Goal: Check status: Check status

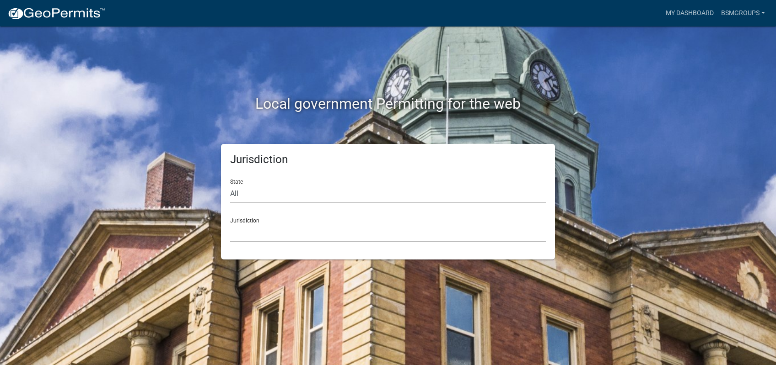
click at [230, 224] on select "[GEOGRAPHIC_DATA], [US_STATE] City of [GEOGRAPHIC_DATA], [US_STATE] [GEOGRAPHIC…" at bounding box center [388, 233] width 316 height 19
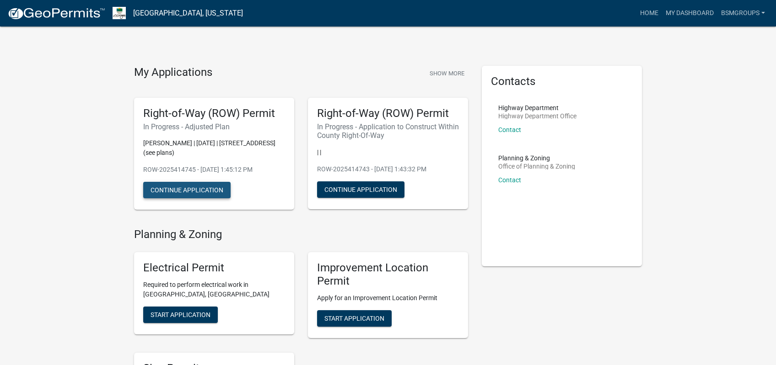
click at [184, 188] on button "Continue Application" at bounding box center [186, 190] width 87 height 16
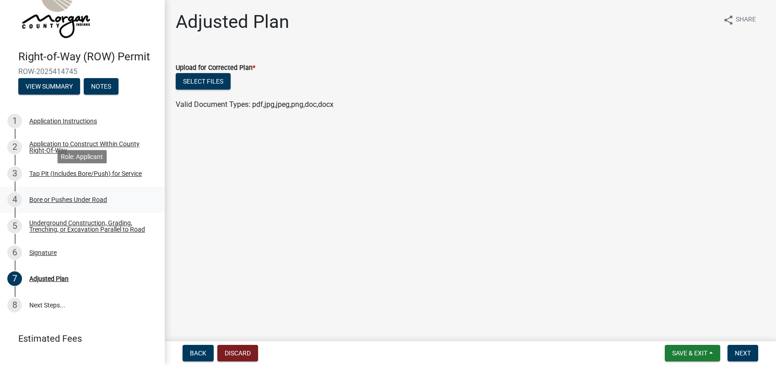
scroll to position [55, 0]
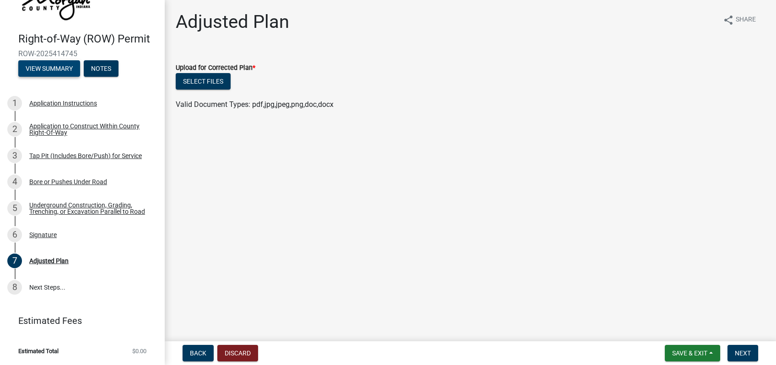
click at [45, 70] on button "View Summary" at bounding box center [49, 68] width 62 height 16
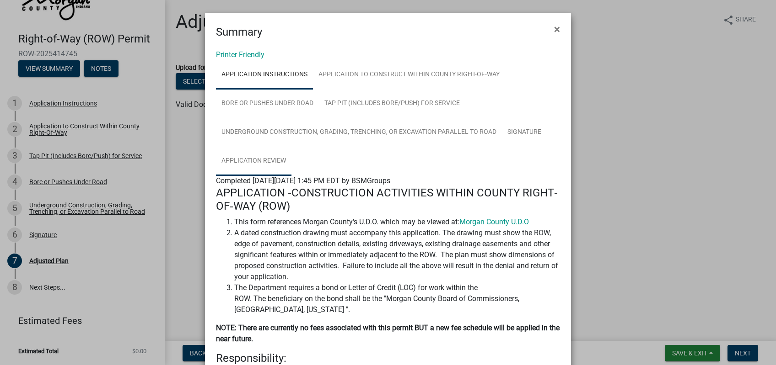
click at [250, 161] on link "Application Review" at bounding box center [253, 161] width 75 height 29
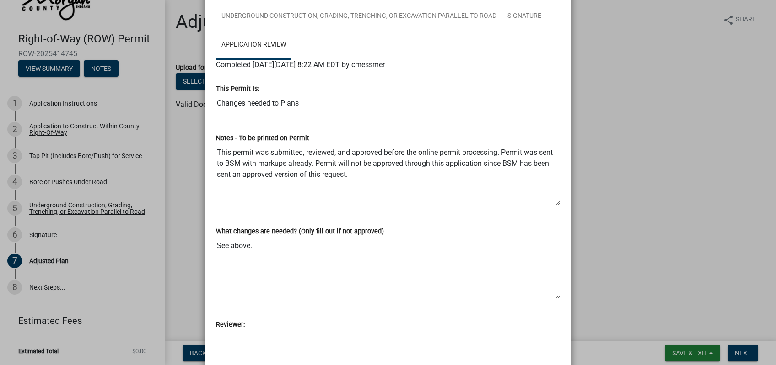
scroll to position [142, 0]
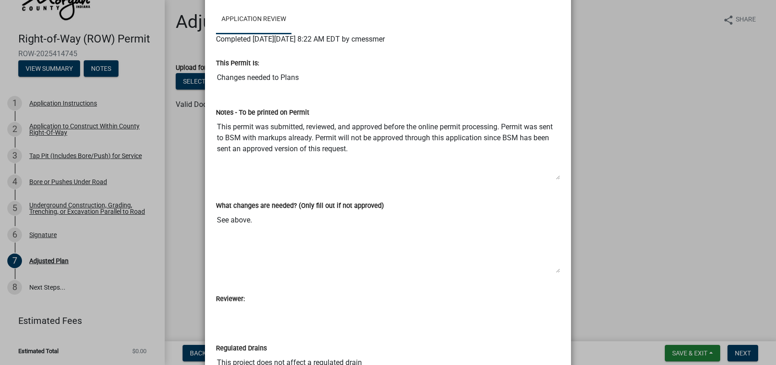
drag, startPoint x: 311, startPoint y: 79, endPoint x: 204, endPoint y: 78, distance: 106.1
click at [216, 78] on input "Changes needed to Plans" at bounding box center [388, 78] width 344 height 18
drag, startPoint x: 366, startPoint y: 150, endPoint x: 201, endPoint y: 111, distance: 169.7
click at [216, 118] on textarea "This permit was submitted, reviewed, and approved before the online permit proc…" at bounding box center [388, 149] width 344 height 62
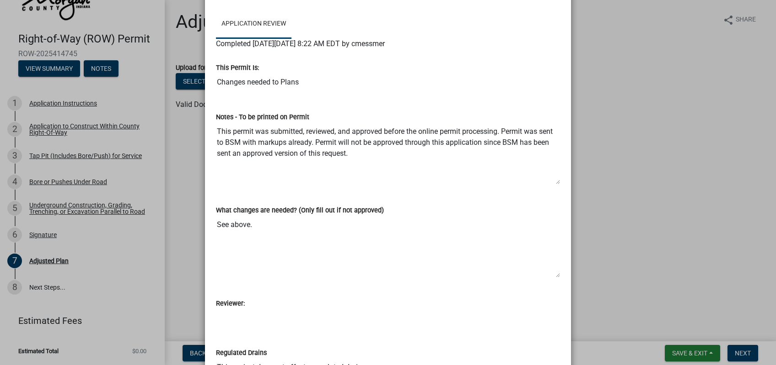
scroll to position [136, 0]
click at [379, 247] on textarea "See above." at bounding box center [388, 248] width 344 height 62
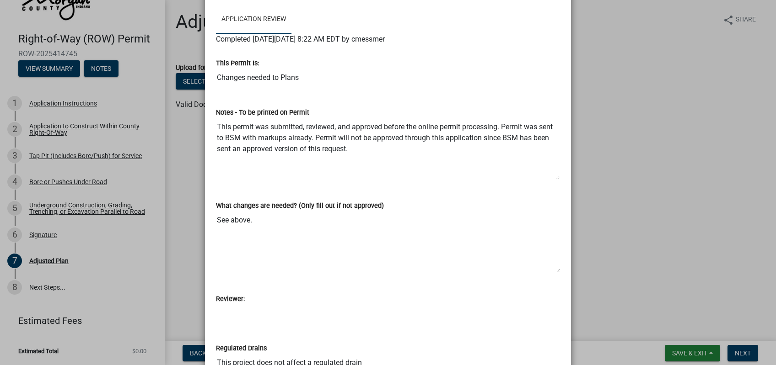
scroll to position [0, 0]
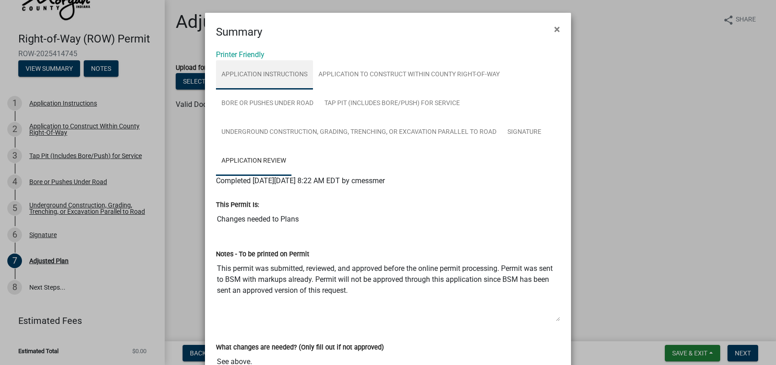
click at [230, 71] on link "Application Instructions" at bounding box center [264, 74] width 97 height 29
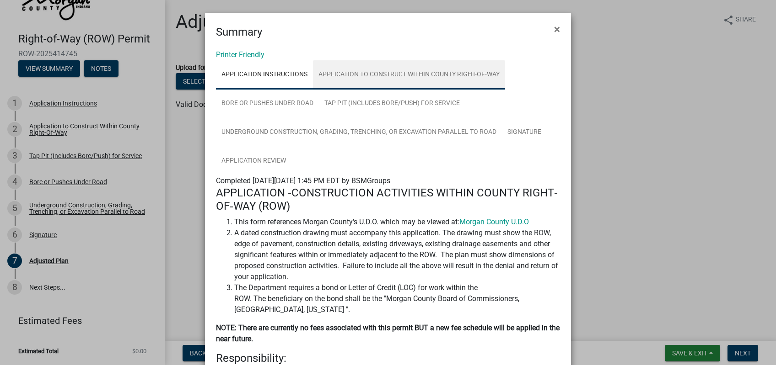
click at [352, 76] on link "Application to Construct Within County Right-Of-Way" at bounding box center [409, 74] width 192 height 29
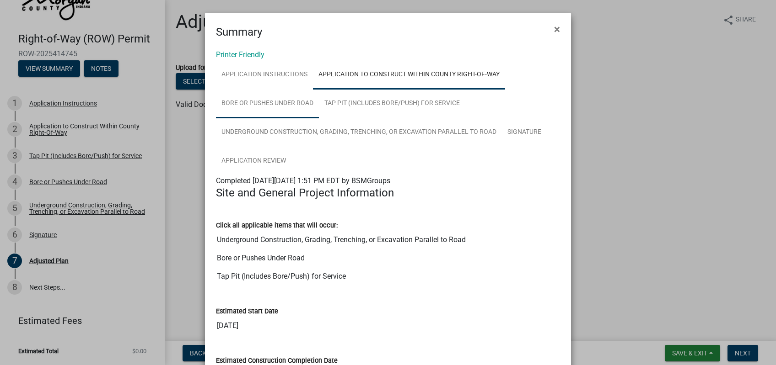
click at [286, 106] on link "Bore or Pushes Under Road" at bounding box center [267, 103] width 103 height 29
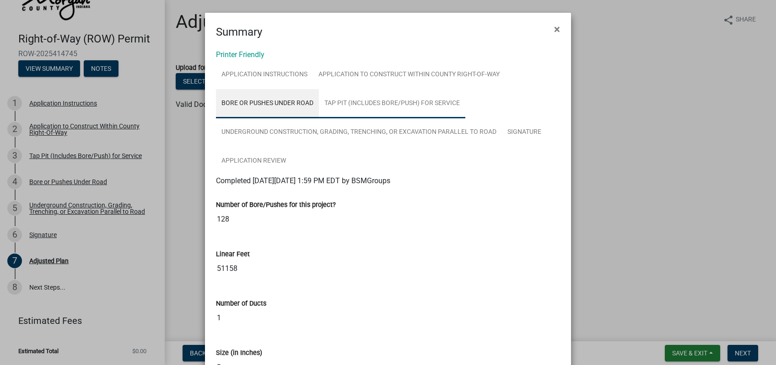
click at [374, 107] on link "Tap Pit (Includes Bore/Push) for Service" at bounding box center [392, 103] width 146 height 29
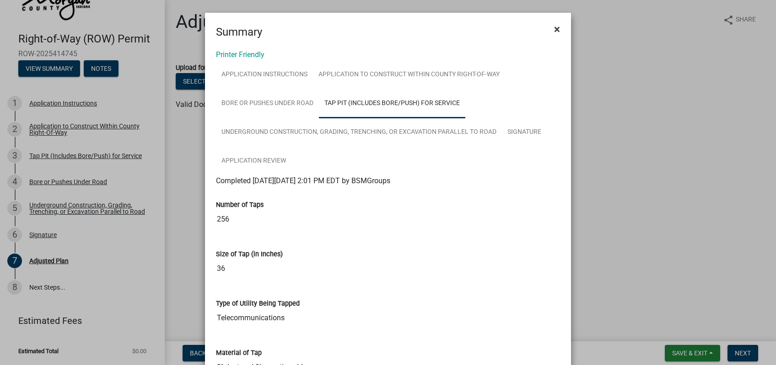
click at [556, 33] on span "×" at bounding box center [557, 29] width 6 height 13
